Goal: Task Accomplishment & Management: Use online tool/utility

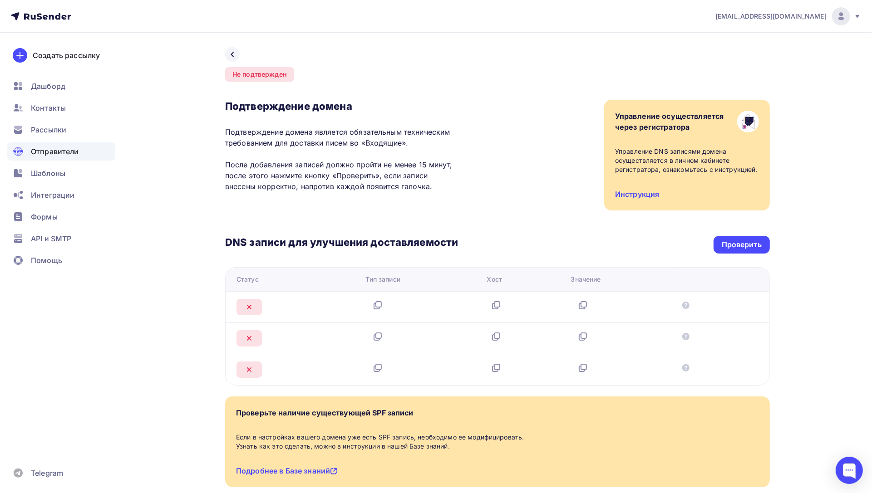
click at [45, 129] on span "Рассылки" at bounding box center [48, 129] width 35 height 11
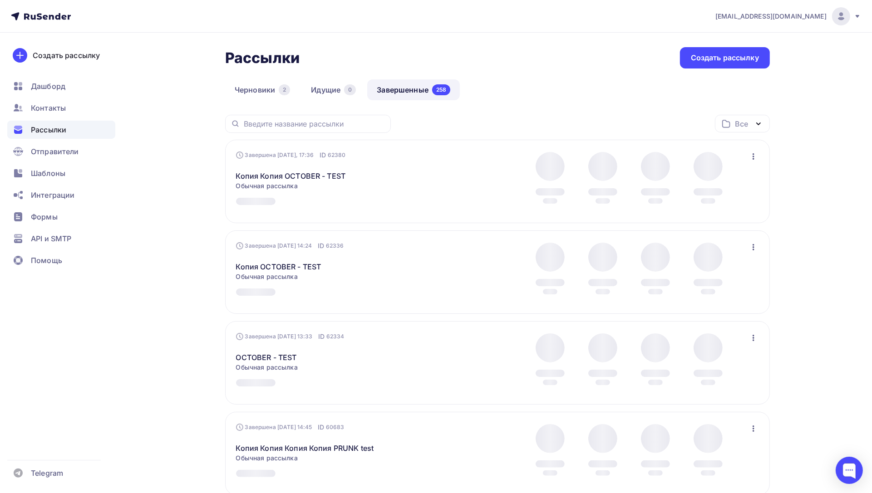
click at [752, 157] on icon "button" at bounding box center [753, 156] width 2 height 6
click at [722, 212] on div "Копировать в новую" at bounding box center [712, 216] width 93 height 11
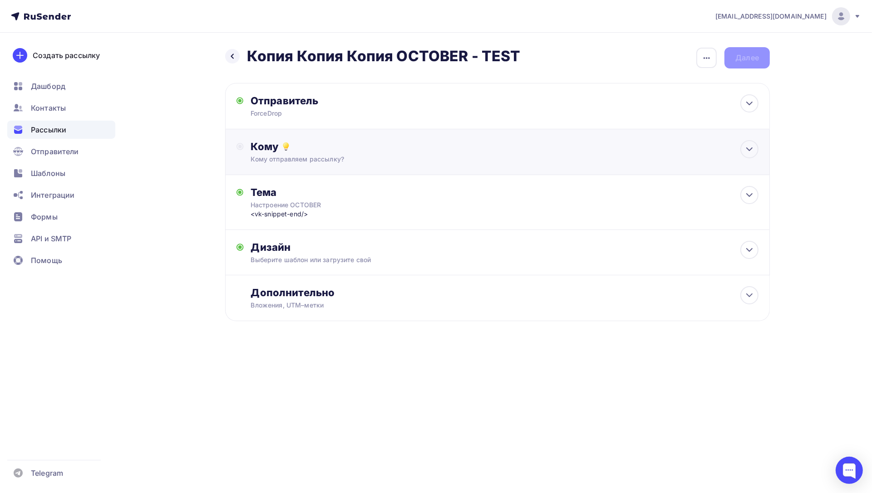
click at [303, 170] on div "Кому Кому отправляем рассылку? Списки получателей Выберите список Все списки id…" at bounding box center [497, 152] width 545 height 46
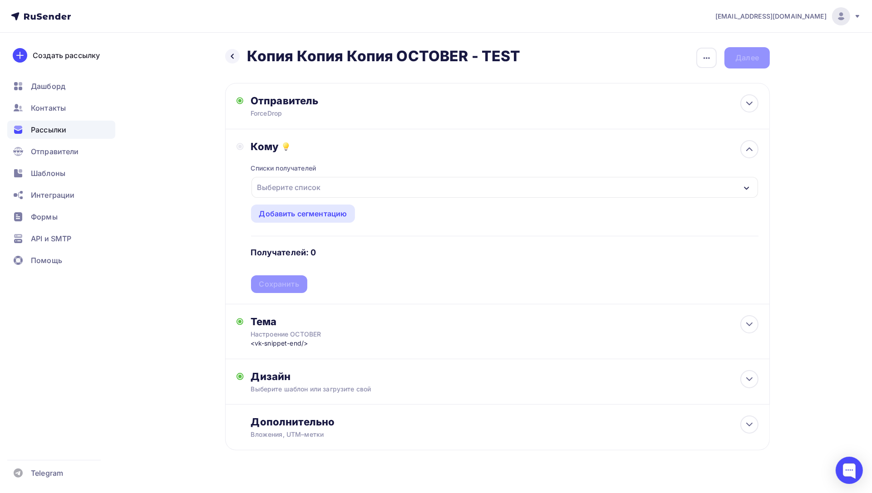
click at [509, 190] on div "Выберите список" at bounding box center [504, 187] width 506 height 21
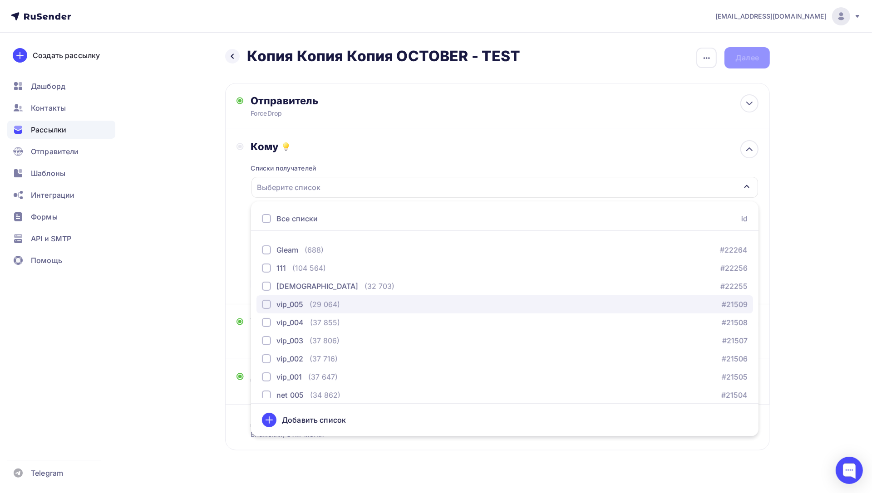
scroll to position [74, 0]
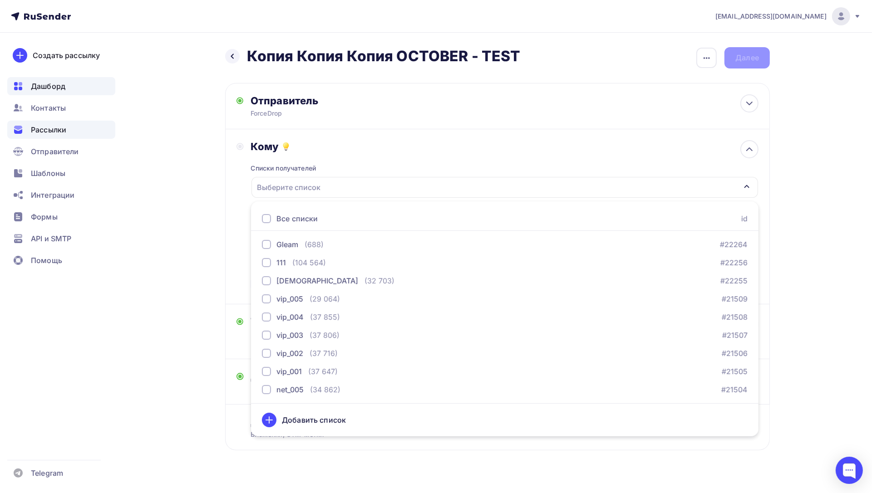
click at [58, 84] on span "Дашборд" at bounding box center [48, 86] width 34 height 11
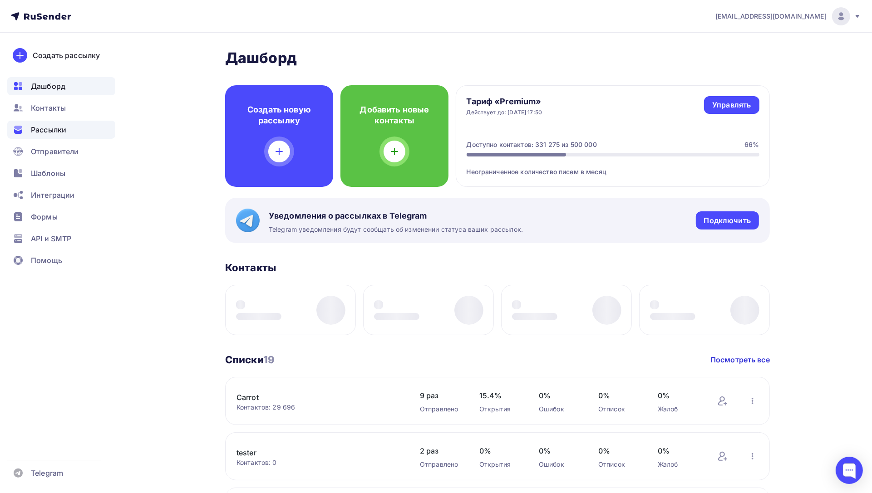
click at [50, 129] on span "Рассылки" at bounding box center [48, 129] width 35 height 11
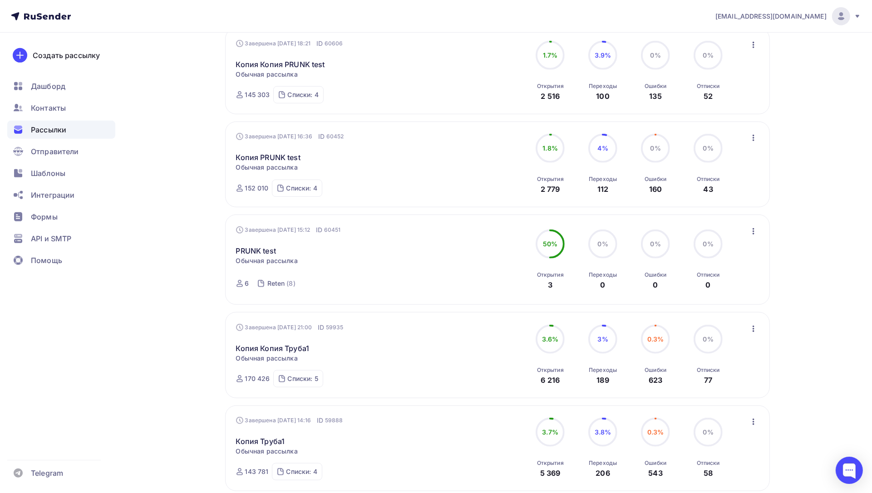
scroll to position [697, 0]
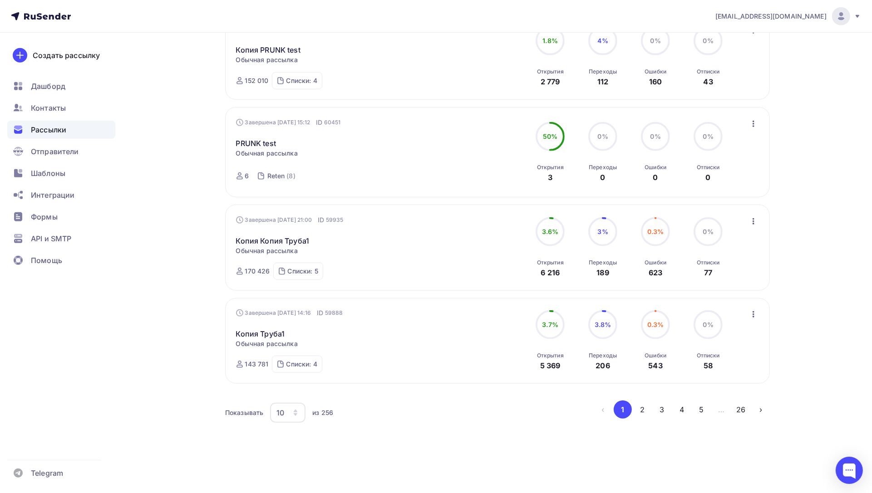
drag, startPoint x: 542, startPoint y: 325, endPoint x: 574, endPoint y: 327, distance: 31.8
click at [574, 327] on div "3.7% 3.7% Открытия 5 369 3.8% 3.8% Переходы 206 0.3% 0.3% Ошибки 543 0% 0% Отпи…" at bounding box center [628, 340] width 203 height 61
drag, startPoint x: 559, startPoint y: 329, endPoint x: 524, endPoint y: 330, distance: 35.0
click at [524, 330] on div "Завершена [DATE] 14:16 ID 59888 Копия Труба1 Статистика Обзор рассылки Копирова…" at bounding box center [497, 341] width 523 height 64
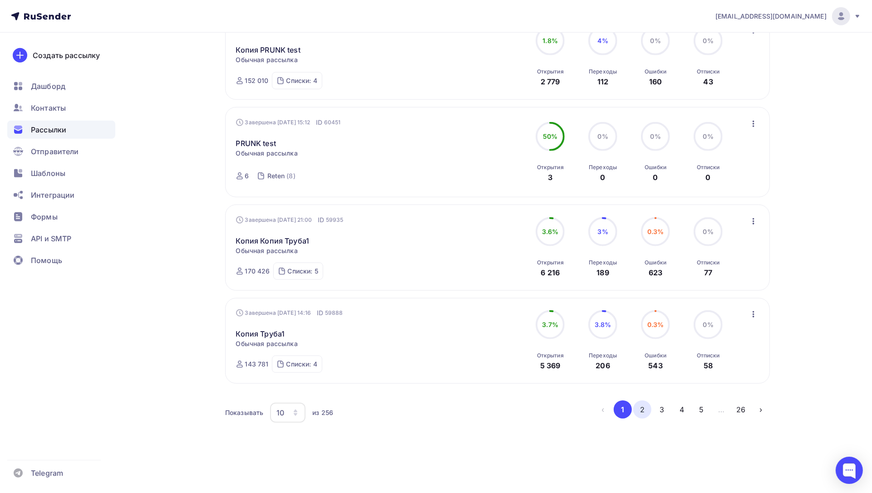
click at [642, 417] on button "2" at bounding box center [642, 410] width 18 height 18
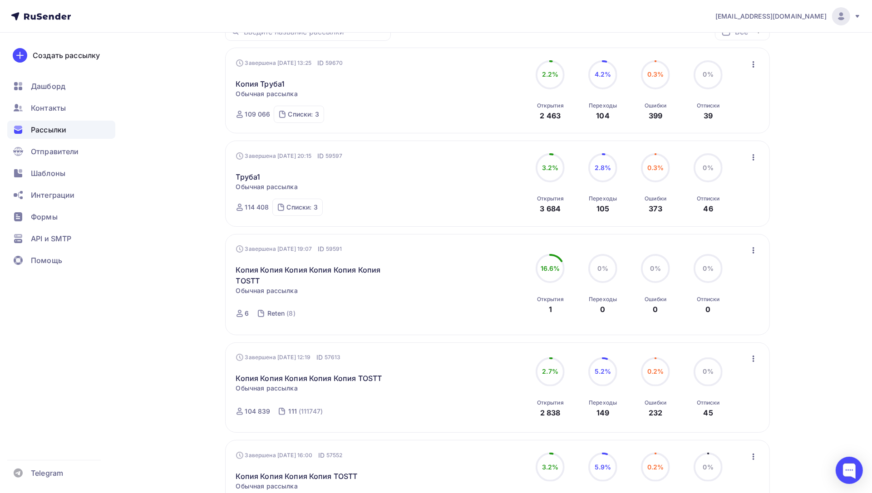
scroll to position [0, 0]
